Goal: Find specific page/section: Find specific page/section

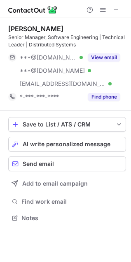
scroll to position [213, 131]
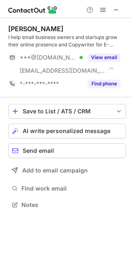
scroll to position [199, 131]
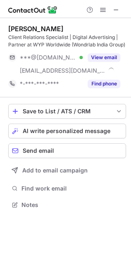
scroll to position [199, 131]
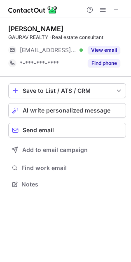
scroll to position [179, 131]
